Goal: Transaction & Acquisition: Book appointment/travel/reservation

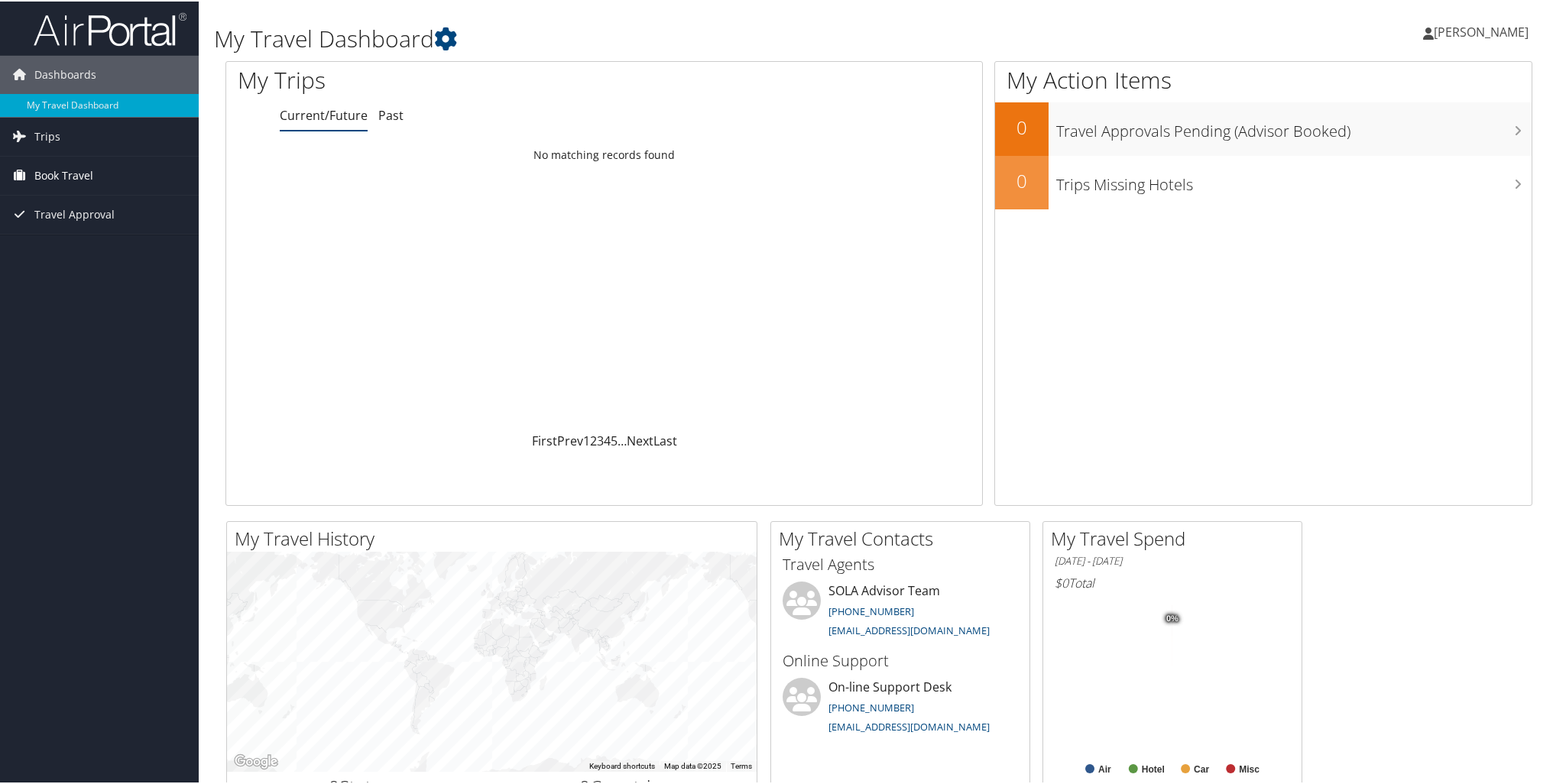
click at [79, 168] on span "Book Travel" at bounding box center [63, 174] width 59 height 38
click at [72, 169] on span "Book Travel" at bounding box center [63, 174] width 59 height 38
click at [37, 144] on span "Trips" at bounding box center [47, 135] width 26 height 38
click at [70, 239] on span "Book Travel" at bounding box center [63, 243] width 59 height 38
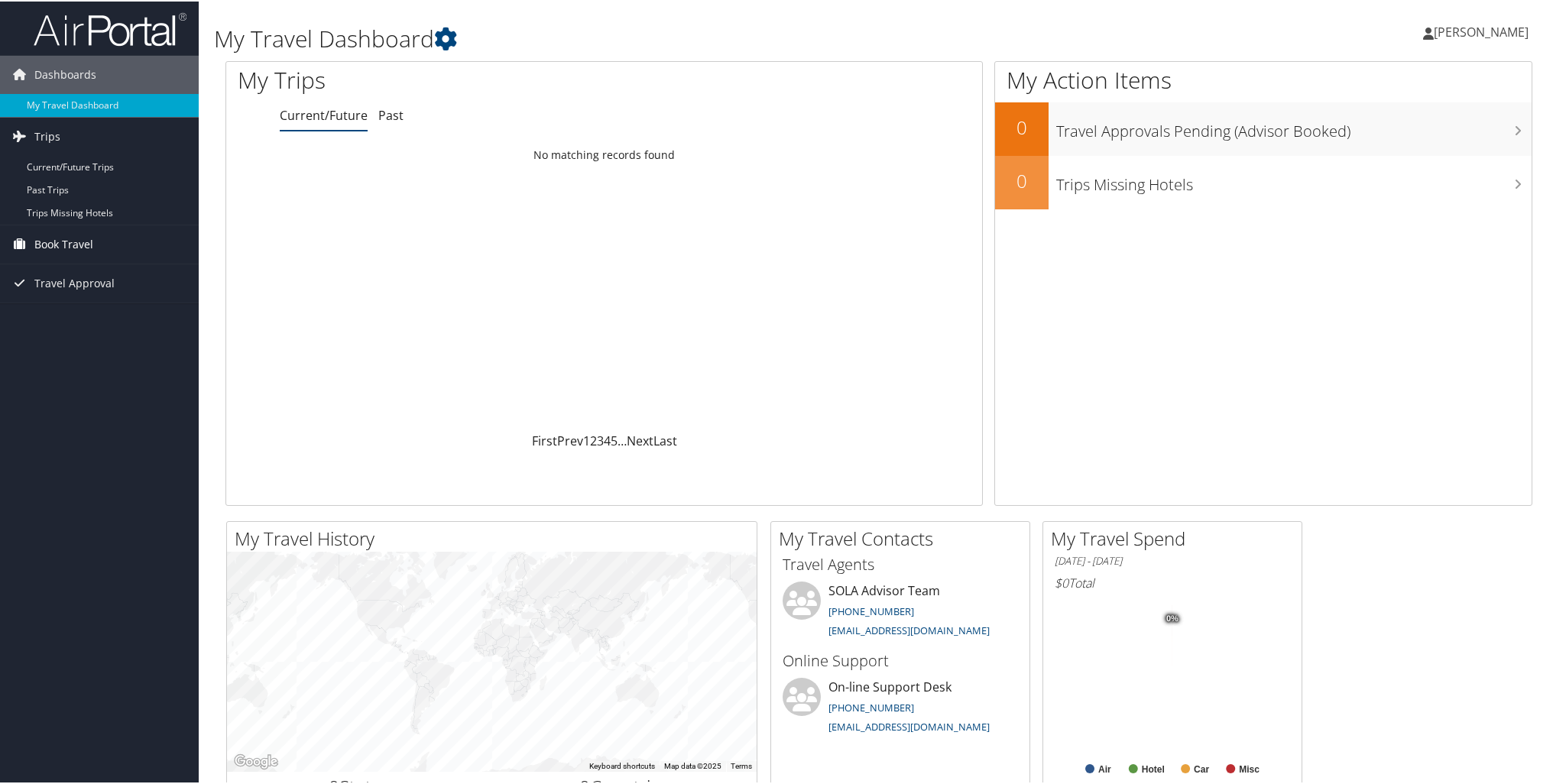
click at [70, 239] on span "Book Travel" at bounding box center [63, 243] width 59 height 38
click at [87, 315] on link "Book/Manage Online Trips" at bounding box center [99, 319] width 199 height 23
